Goal: Transaction & Acquisition: Download file/media

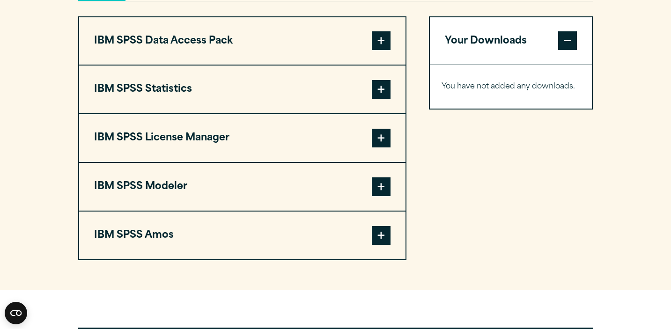
scroll to position [730, 0]
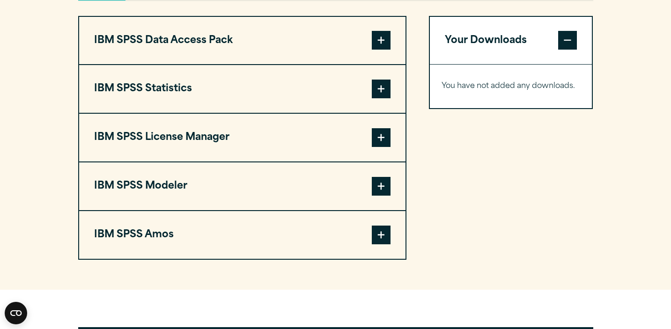
click at [386, 50] on span at bounding box center [381, 40] width 19 height 19
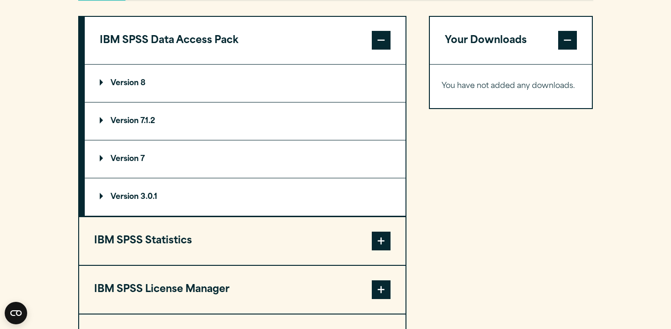
click at [386, 50] on span at bounding box center [381, 40] width 19 height 19
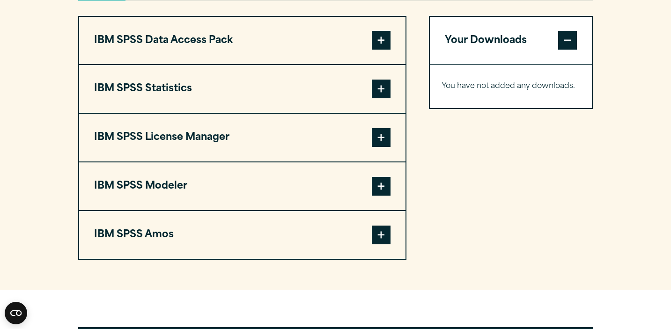
click at [376, 98] on span at bounding box center [381, 89] width 19 height 19
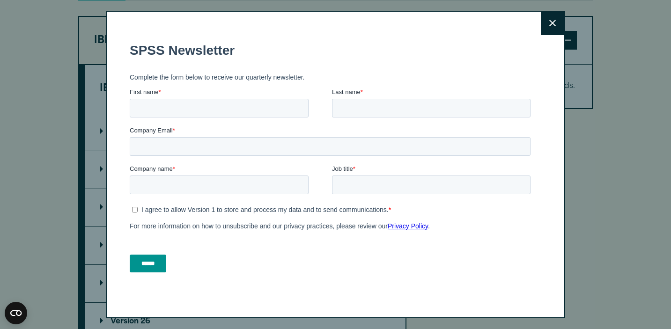
click at [553, 23] on icon at bounding box center [552, 23] width 7 height 7
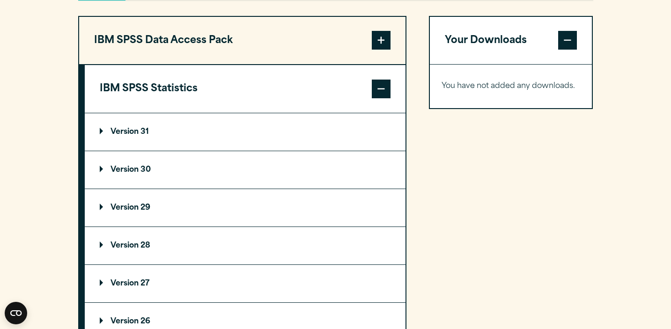
click at [124, 136] on p "Version 31" at bounding box center [124, 131] width 49 height 7
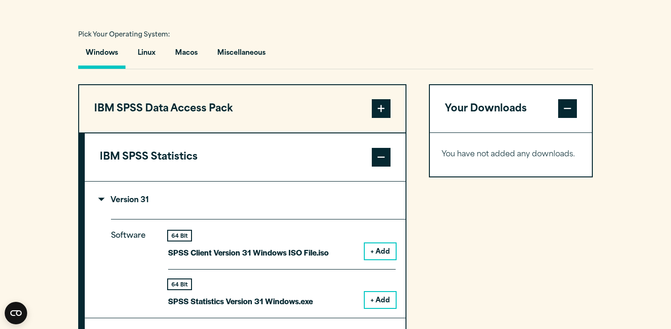
scroll to position [650, 0]
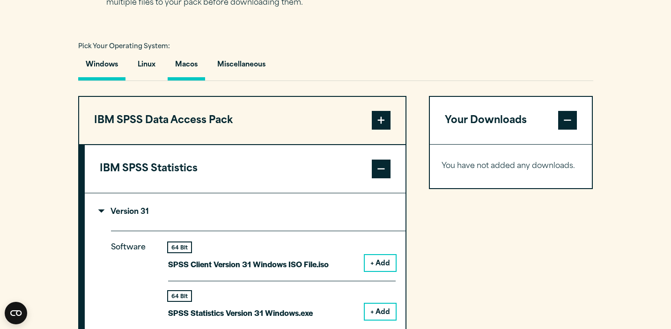
click at [193, 80] on button "Macos" at bounding box center [186, 67] width 37 height 27
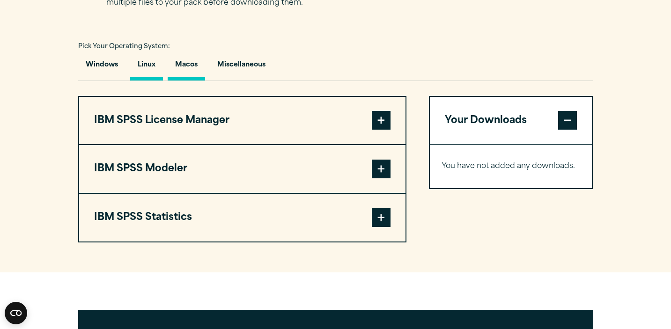
click at [155, 80] on button "Linux" at bounding box center [146, 67] width 33 height 27
click at [186, 80] on button "Macos" at bounding box center [186, 67] width 37 height 27
click at [176, 189] on button "IBM SPSS Modeler" at bounding box center [242, 169] width 326 height 48
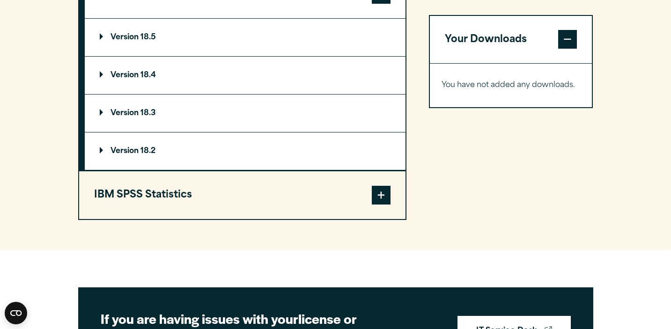
click at [171, 219] on button "IBM SPSS Statistics" at bounding box center [242, 195] width 326 height 48
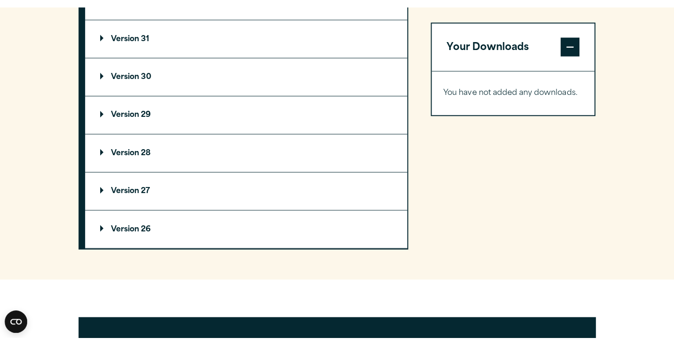
scroll to position [880, 0]
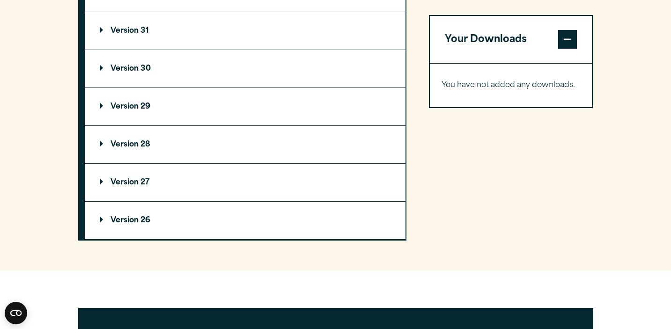
click at [131, 35] on p "Version 31" at bounding box center [124, 30] width 49 height 7
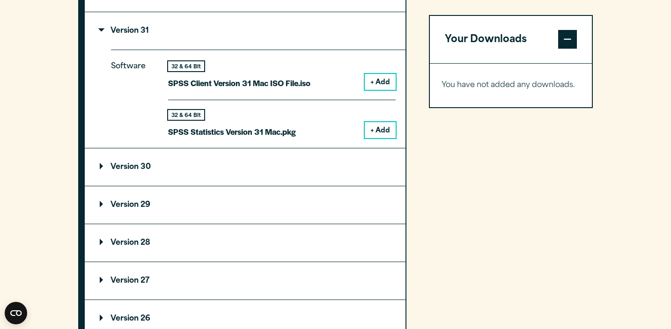
click at [380, 138] on button "+ Add" at bounding box center [380, 130] width 31 height 16
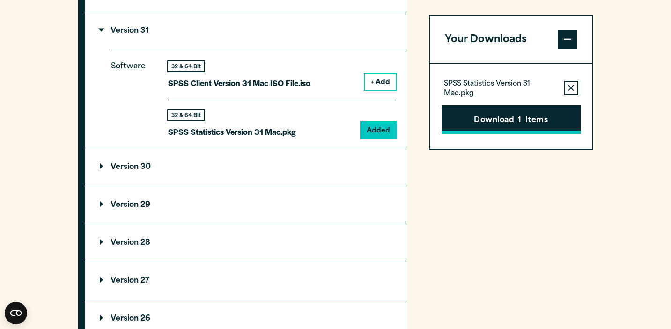
click at [506, 113] on button "Download 1 Items" at bounding box center [510, 119] width 139 height 29
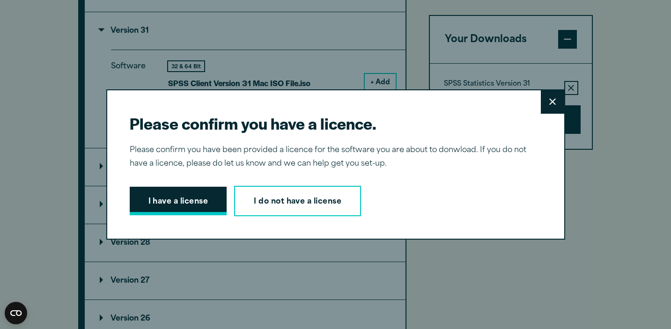
click at [207, 209] on button "I have a license" at bounding box center [178, 201] width 97 height 29
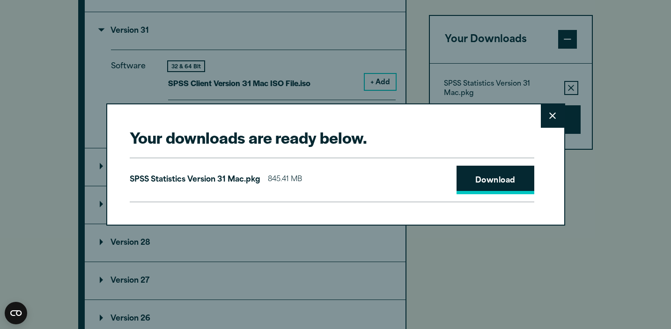
click at [476, 166] on link "Download" at bounding box center [495, 180] width 78 height 29
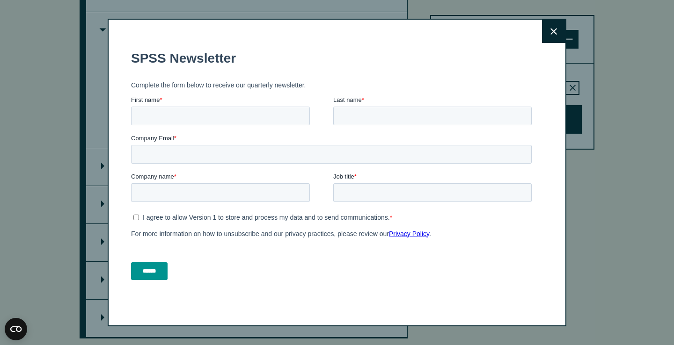
click at [563, 33] on button "Close" at bounding box center [553, 31] width 23 height 23
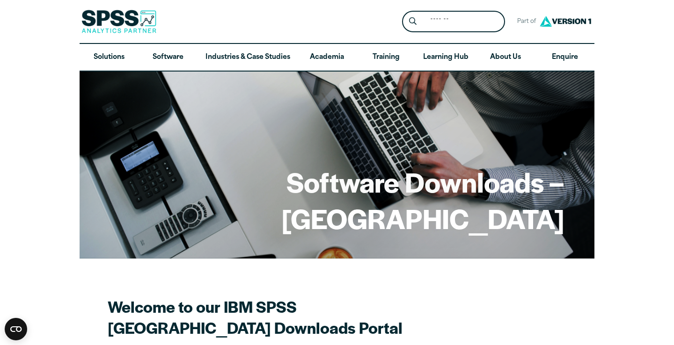
scroll to position [0, 0]
